Goal: Information Seeking & Learning: Find specific fact

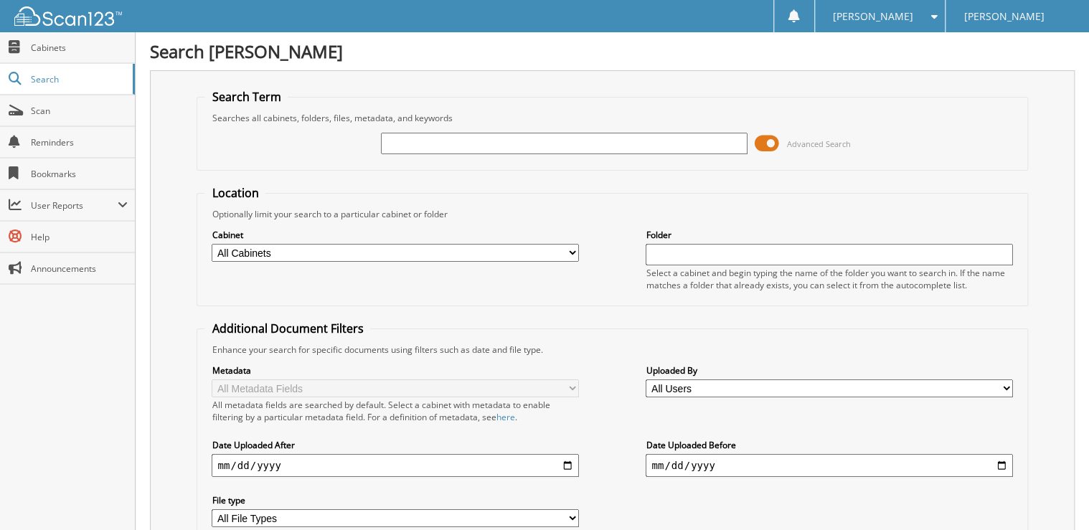
click at [442, 144] on input "text" at bounding box center [564, 144] width 367 height 22
type input "45935"
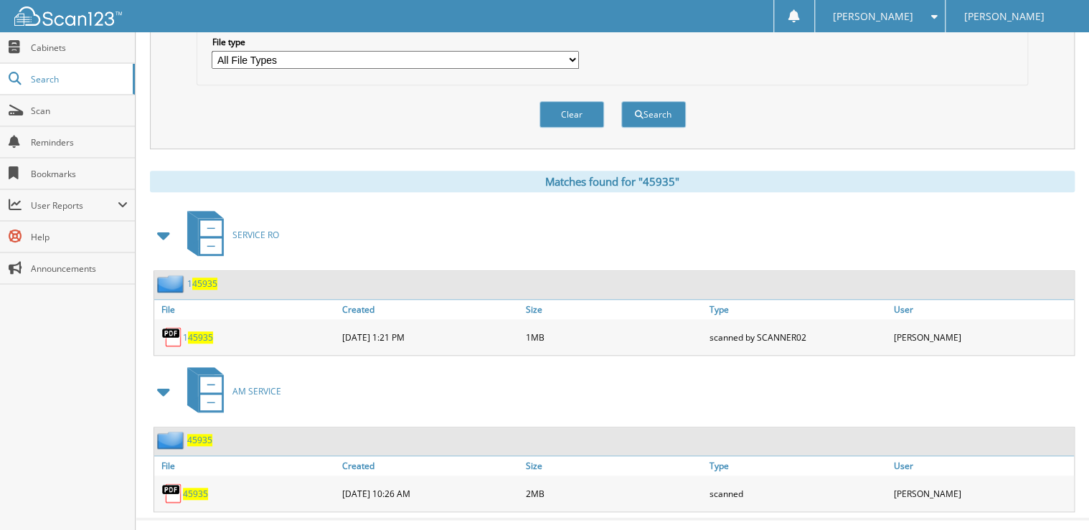
scroll to position [459, 0]
click at [192, 487] on span "45935" at bounding box center [195, 493] width 25 height 12
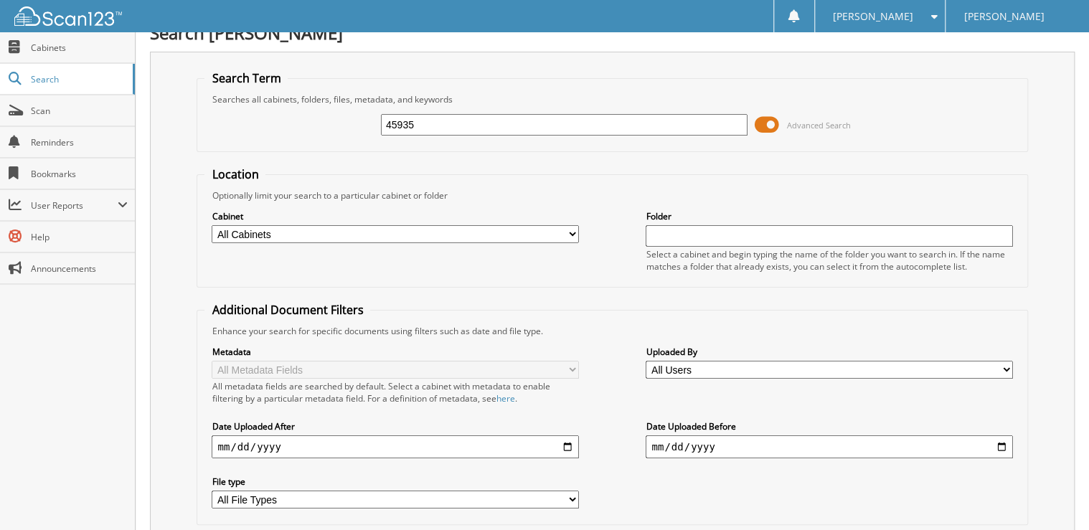
scroll to position [0, 0]
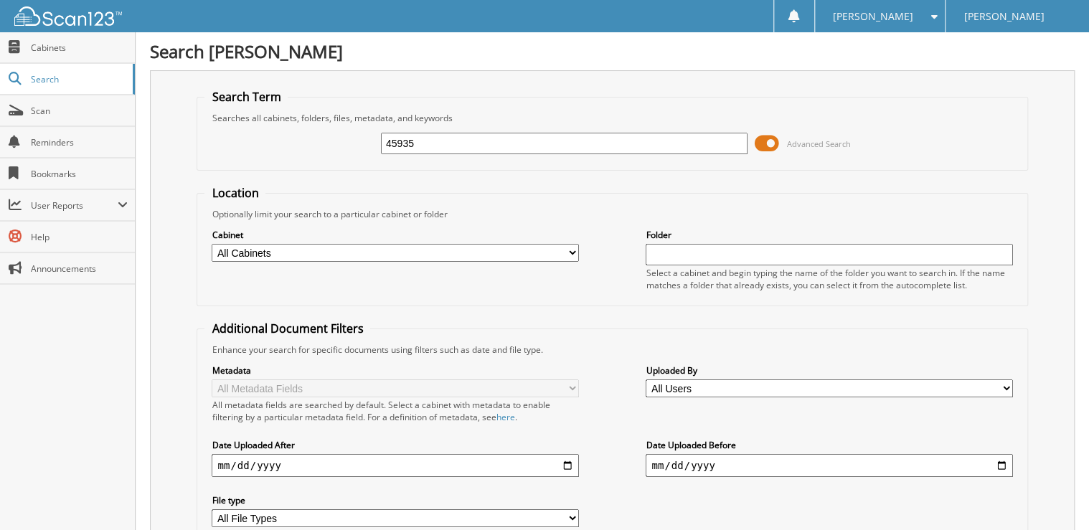
click at [421, 146] on input "45935" at bounding box center [564, 144] width 367 height 22
type input "45730"
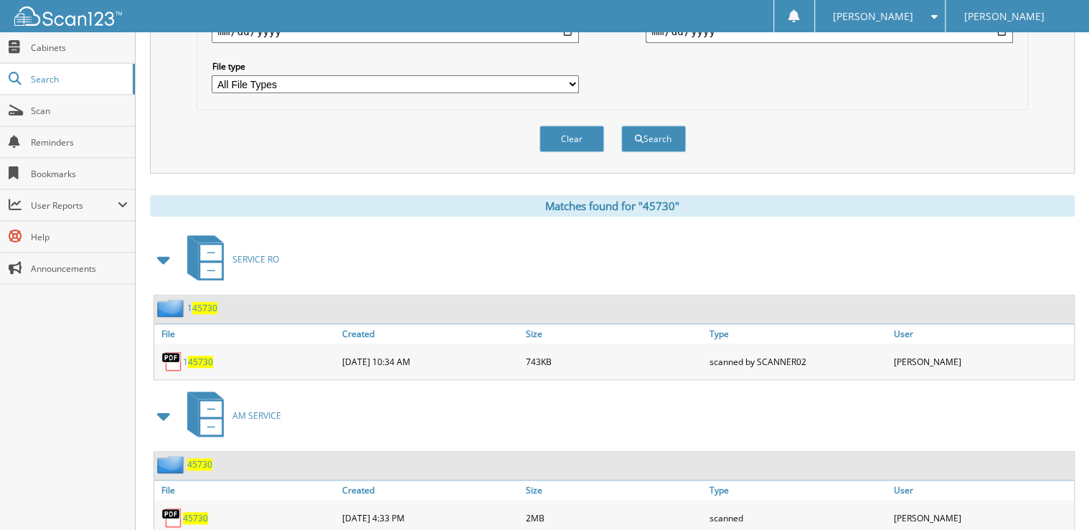
scroll to position [466, 0]
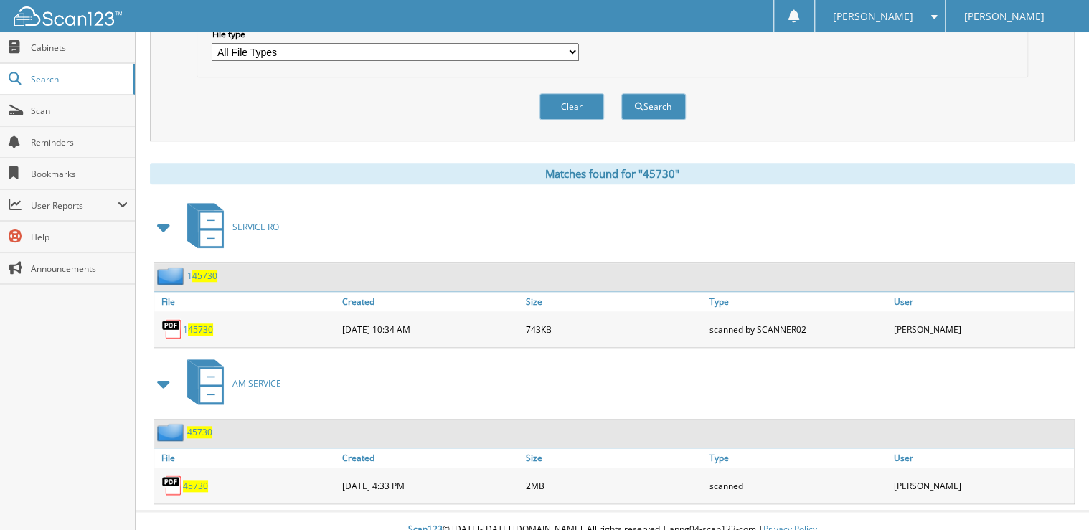
click at [194, 480] on span "45730" at bounding box center [195, 486] width 25 height 12
click at [195, 480] on span "45730" at bounding box center [195, 486] width 25 height 12
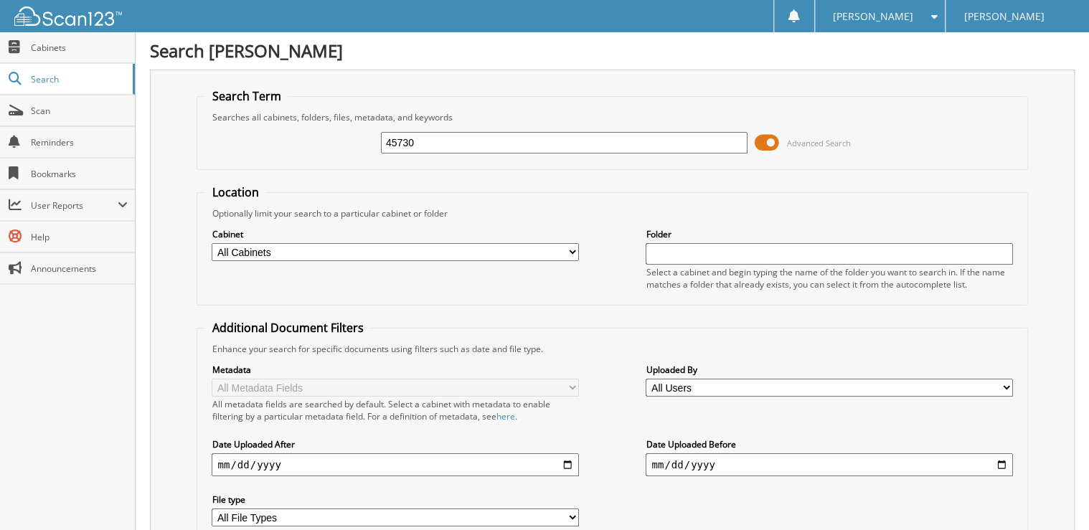
scroll to position [0, 0]
